Goal: Task Accomplishment & Management: Use online tool/utility

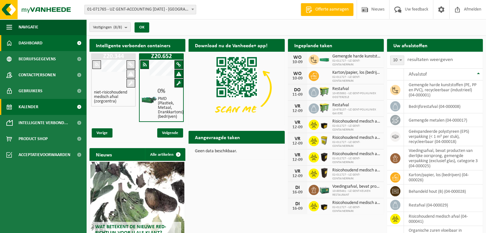
click at [24, 105] on span "Kalender" at bounding box center [29, 107] width 20 height 16
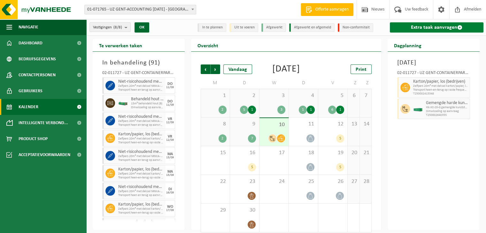
click at [428, 26] on link "Extra taak aanvragen" at bounding box center [437, 27] width 94 height 10
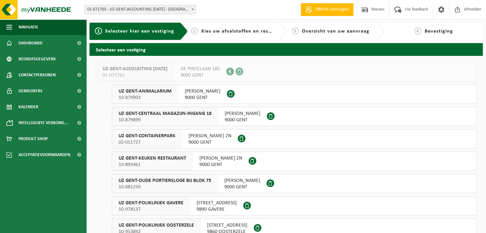
click at [162, 137] on span "UZ GENT-CONTAINERPARK" at bounding box center [147, 136] width 57 height 6
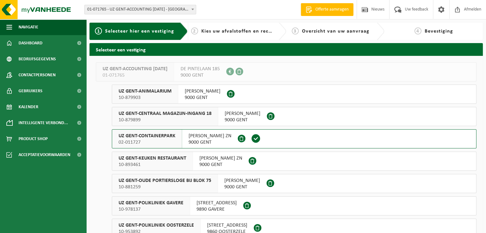
click at [159, 183] on span "UZ GENT-OUDE PORTIERSLOGE BIJ BLOK 75" at bounding box center [165, 181] width 93 height 6
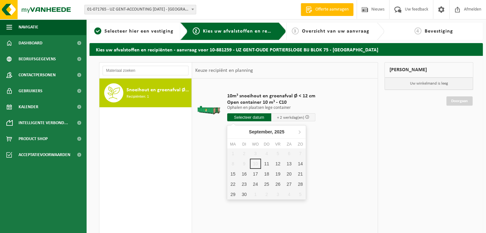
click at [248, 117] on input "text" at bounding box center [249, 118] width 44 height 8
click at [266, 161] on div "11" at bounding box center [266, 164] width 11 height 10
type input "Van 2025-09-11"
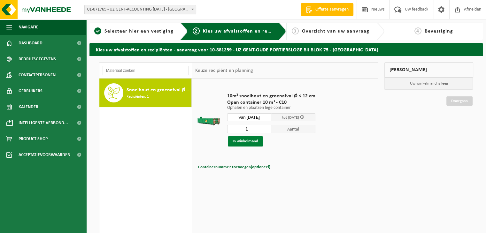
click at [247, 139] on button "In winkelmand" at bounding box center [245, 142] width 35 height 10
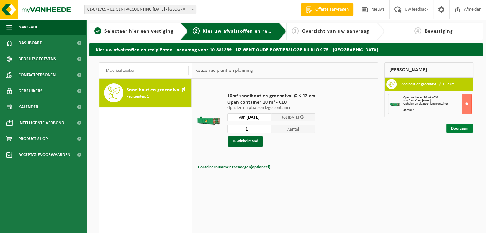
click at [458, 129] on link "Doorgaan" at bounding box center [460, 128] width 26 height 9
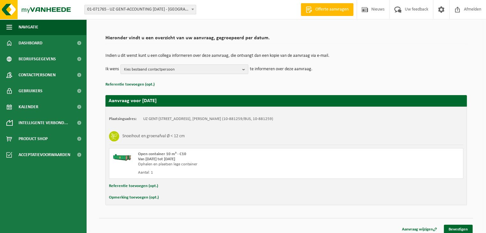
scroll to position [41, 0]
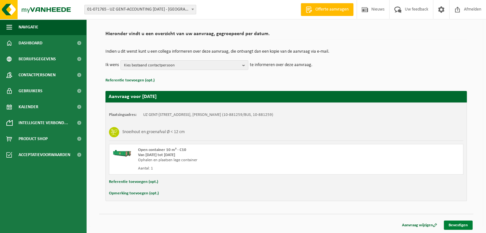
click at [458, 223] on link "Bevestigen" at bounding box center [458, 225] width 29 height 9
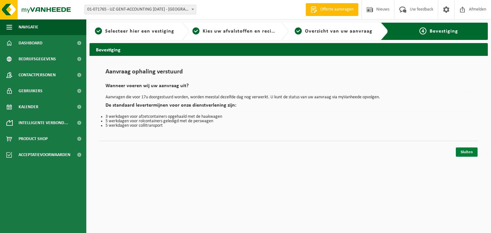
click at [463, 153] on link "Sluiten" at bounding box center [467, 152] width 22 height 9
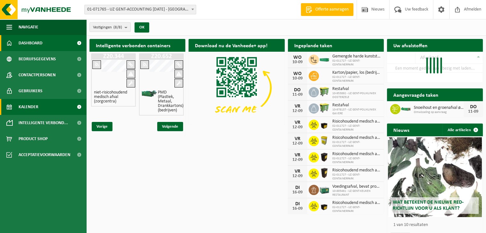
click at [28, 105] on span "Kalender" at bounding box center [29, 107] width 20 height 16
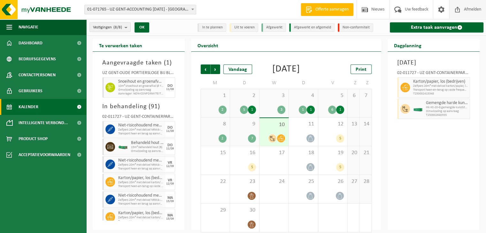
click at [469, 8] on span "Afmelden" at bounding box center [473, 9] width 20 height 19
